Goal: Task Accomplishment & Management: Manage account settings

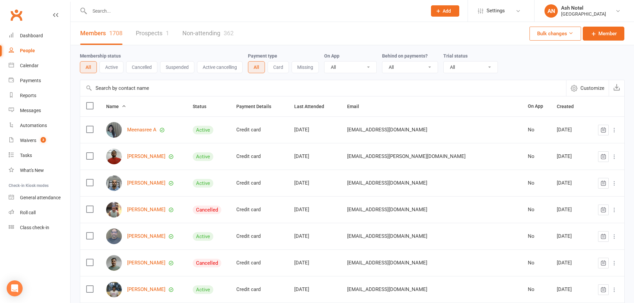
click at [98, 9] on input "text" at bounding box center [254, 10] width 335 height 9
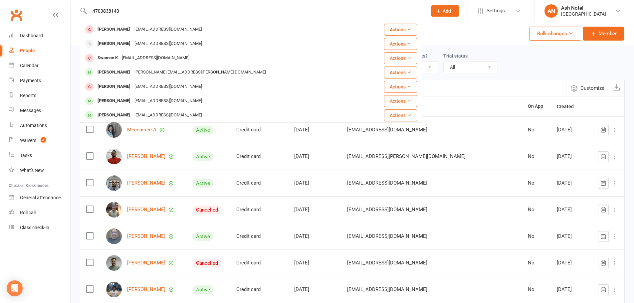
type input "4703838140"
drag, startPoint x: 119, startPoint y: 12, endPoint x: 88, endPoint y: 0, distance: 33.7
click at [88, 0] on html "4703838140 [PERSON_NAME] [EMAIL_ADDRESS][DOMAIN_NAME] Actions Swaman K [EMAIL_A…" at bounding box center [317, 220] width 634 height 441
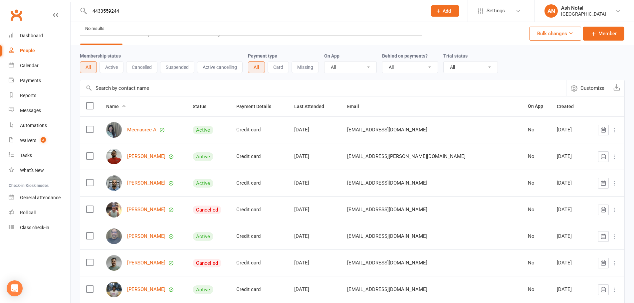
type input "4433559244"
drag, startPoint x: 126, startPoint y: 11, endPoint x: 93, endPoint y: 4, distance: 33.7
click at [93, 4] on div "4433559244 No results" at bounding box center [251, 11] width 342 height 22
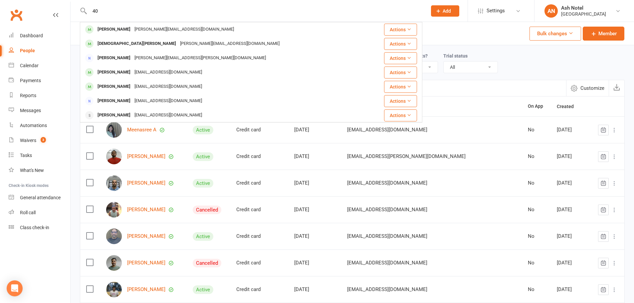
type input "4"
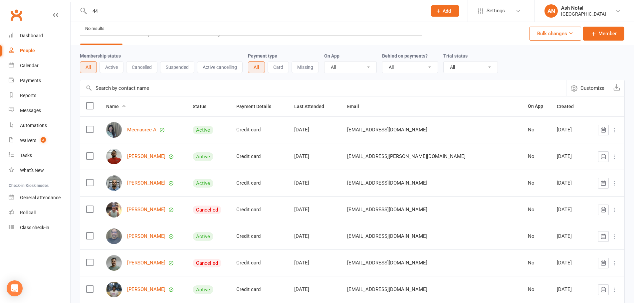
type input "4"
drag, startPoint x: 137, startPoint y: 11, endPoint x: 62, endPoint y: 5, distance: 75.4
click at [62, 2] on header "4433559244 No results Prospect Member Non-attending contact Class / event Appoi…" at bounding box center [317, 2] width 634 height 0
paste input "[EMAIL_ADDRESS][DOMAIN_NAME]"
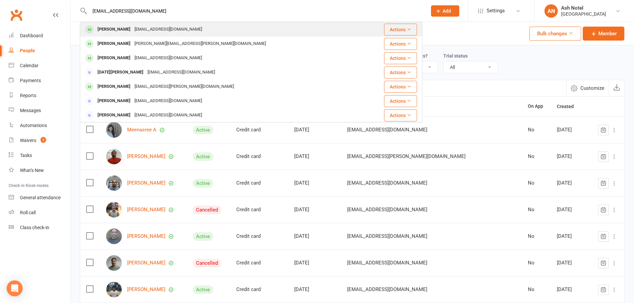
type input "[EMAIL_ADDRESS][DOMAIN_NAME]"
click at [111, 29] on div "[PERSON_NAME]" at bounding box center [113, 30] width 37 height 10
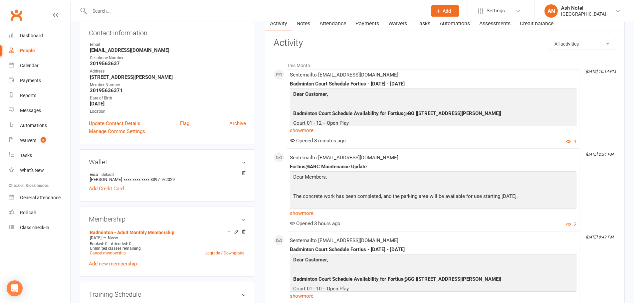
scroll to position [133, 0]
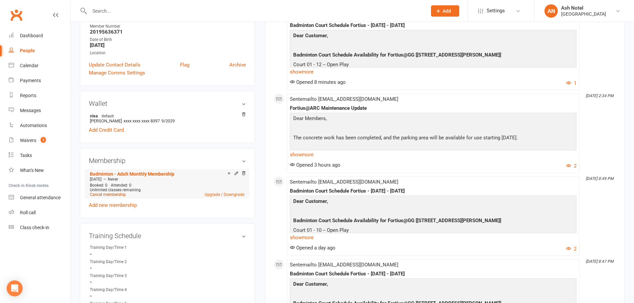
click at [104, 195] on link "Cancel membership" at bounding box center [108, 194] width 36 height 5
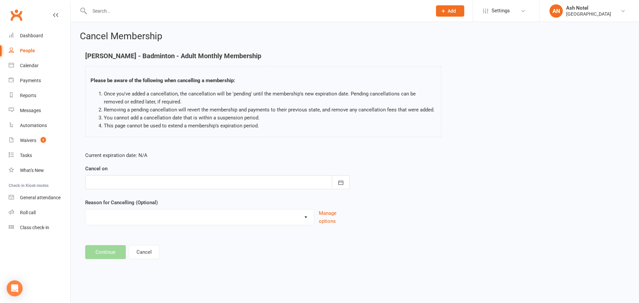
click at [145, 181] on div at bounding box center [217, 182] width 264 height 14
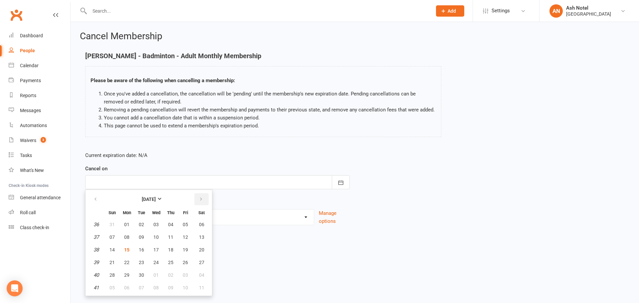
click at [199, 199] on icon "button" at bounding box center [201, 199] width 5 height 5
click at [173, 272] on button "30" at bounding box center [171, 275] width 14 height 12
type input "[DATE]"
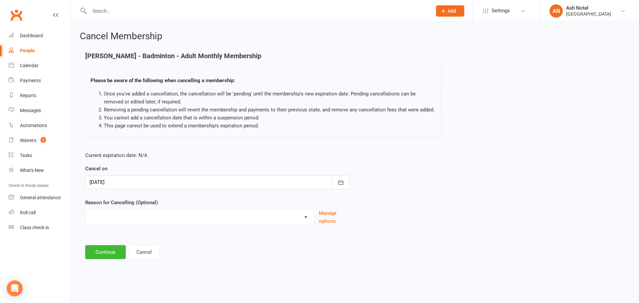
drag, startPoint x: 146, startPoint y: 217, endPoint x: 139, endPoint y: 217, distance: 6.7
click at [146, 217] on select "Coaches Request Coaching is Complete Coach Request Customer requested via email…" at bounding box center [199, 216] width 228 height 13
select select "3"
click at [85, 210] on select "Coaches Request Coaching is Complete Coach Request Customer requested via email…" at bounding box center [199, 216] width 228 height 13
click at [103, 255] on button "Continue" at bounding box center [105, 252] width 41 height 14
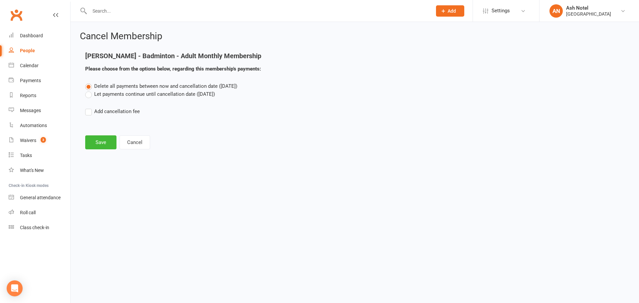
click at [115, 95] on label "Let payments continue until cancellation date ([DATE])" at bounding box center [150, 94] width 130 height 8
click at [89, 90] on input "Let payments continue until cancellation date ([DATE])" at bounding box center [87, 90] width 4 height 0
click at [99, 145] on button "Save" at bounding box center [100, 142] width 31 height 14
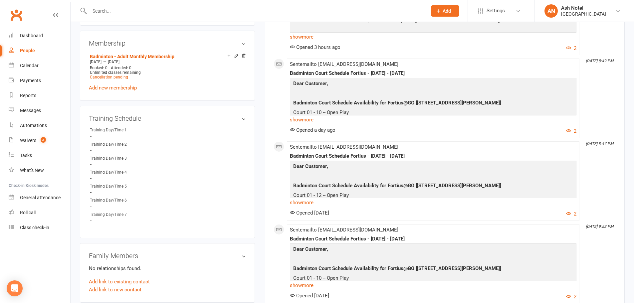
scroll to position [233, 0]
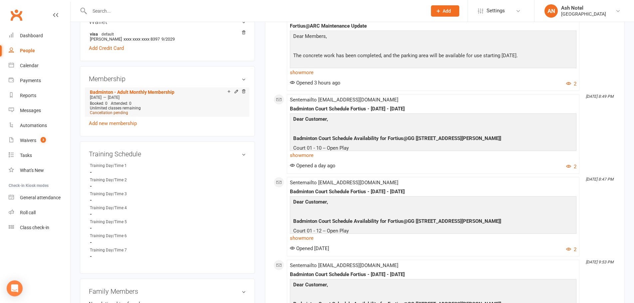
click at [122, 110] on span "Cancellation pending" at bounding box center [109, 112] width 38 height 5
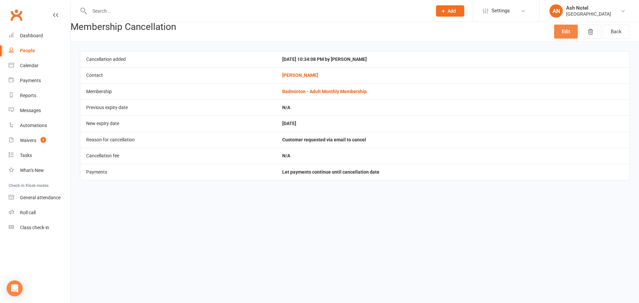
click at [567, 35] on link "Edit" at bounding box center [566, 32] width 24 height 14
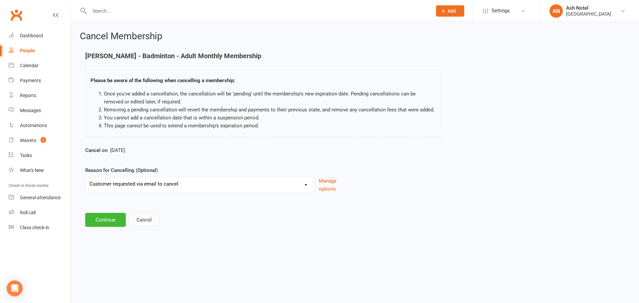
click at [150, 222] on button "Cancel" at bounding box center [144, 220] width 31 height 14
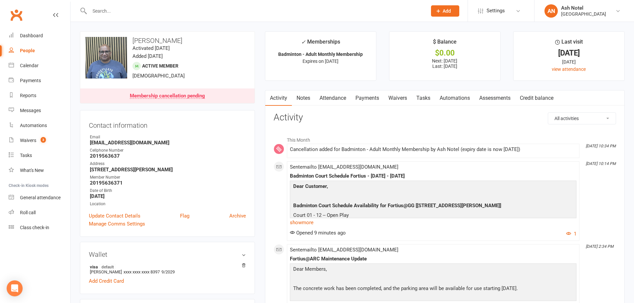
click at [154, 15] on input "text" at bounding box center [254, 10] width 335 height 9
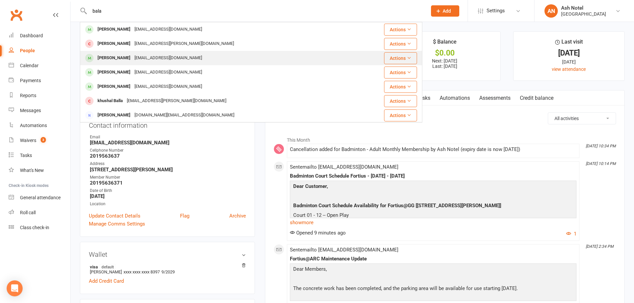
type input "bala"
click at [142, 59] on div "[EMAIL_ADDRESS][DOMAIN_NAME]" at bounding box center [168, 58] width 72 height 10
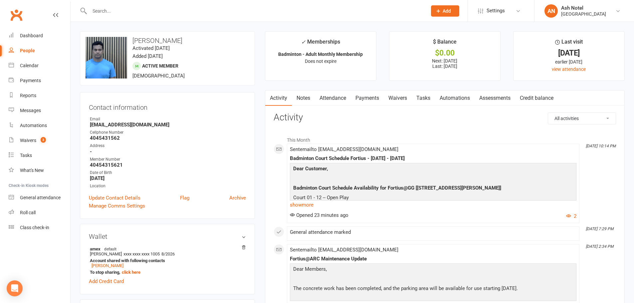
click at [140, 7] on input "text" at bounding box center [254, 10] width 335 height 9
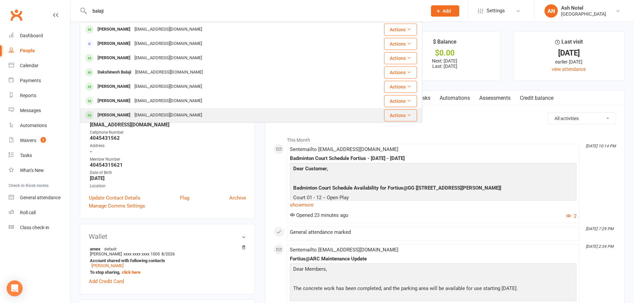
type input "balaji"
click at [160, 114] on div "[EMAIL_ADDRESS][DOMAIN_NAME]" at bounding box center [168, 115] width 72 height 10
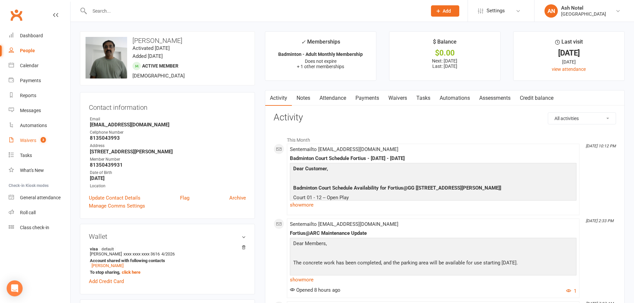
click at [45, 148] on link "Waivers 3" at bounding box center [40, 140] width 62 height 15
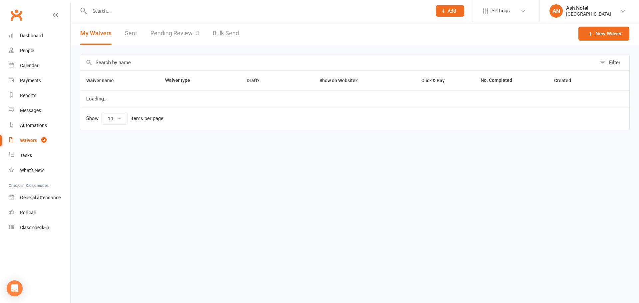
click at [176, 28] on link "Pending Review 3" at bounding box center [174, 33] width 49 height 23
select select "25"
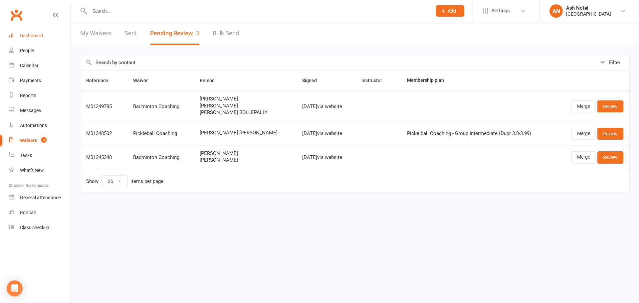
click at [37, 33] on div "Dashboard" at bounding box center [31, 35] width 23 height 5
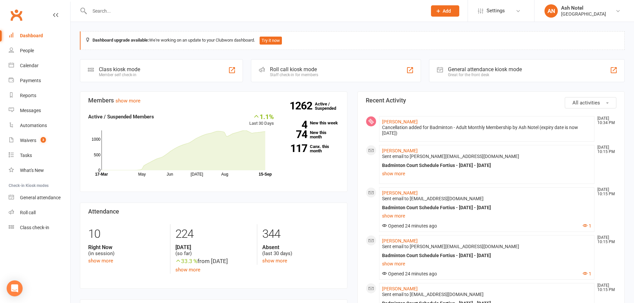
drag, startPoint x: 404, startPoint y: 134, endPoint x: 382, endPoint y: 129, distance: 22.5
click at [382, 129] on div "Cancellation added for Badminton - Adult Monthly Membership by Ash Notel (expir…" at bounding box center [487, 130] width 210 height 11
drag, startPoint x: 382, startPoint y: 129, endPoint x: 411, endPoint y: 133, distance: 29.9
click at [411, 133] on div "Cancellation added for Badminton - Adult Monthly Membership by Ash Notel (expir…" at bounding box center [487, 130] width 210 height 11
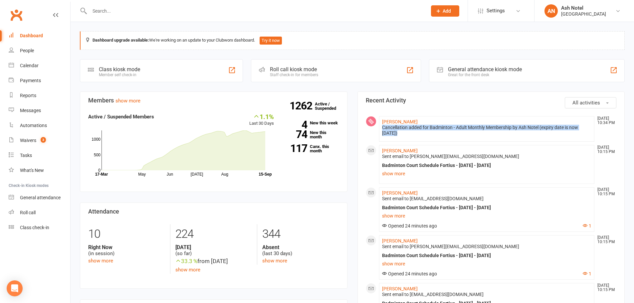
click at [407, 135] on div "Cancellation added for Badminton - Adult Monthly Membership by Ash Notel (expir…" at bounding box center [487, 130] width 210 height 11
click at [130, 13] on input "text" at bounding box center [254, 10] width 335 height 9
paste input "[EMAIL_ADDRESS][DOMAIN_NAME]"
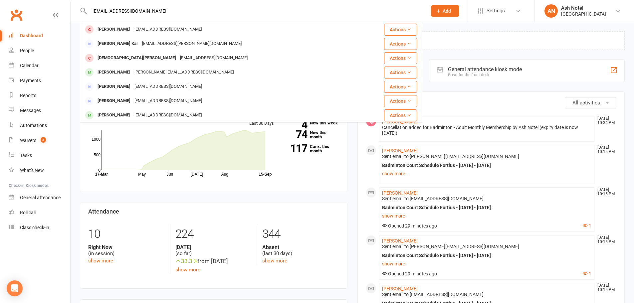
drag, startPoint x: 167, startPoint y: 10, endPoint x: 0, endPoint y: 7, distance: 167.0
click at [0, 2] on header "[EMAIL_ADDRESS][DOMAIN_NAME] [PERSON_NAME] [EMAIL_ADDRESS][DOMAIN_NAME] Actions…" at bounding box center [317, 2] width 634 height 0
paste input "[PERSON_NAME]"
type input "[PERSON_NAME]"
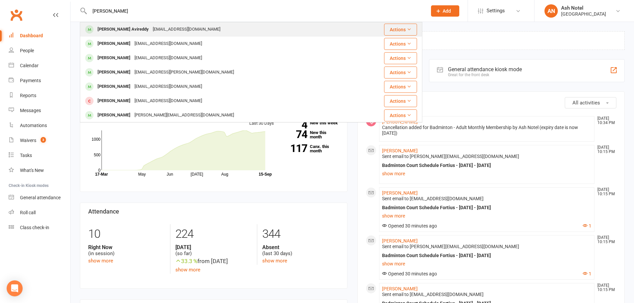
click at [127, 28] on div "[PERSON_NAME] Avireddy" at bounding box center [122, 30] width 55 height 10
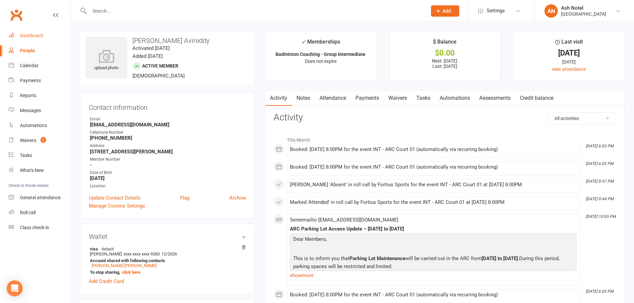
click at [21, 41] on link "Dashboard" at bounding box center [40, 35] width 62 height 15
